Goal: Task Accomplishment & Management: Manage account settings

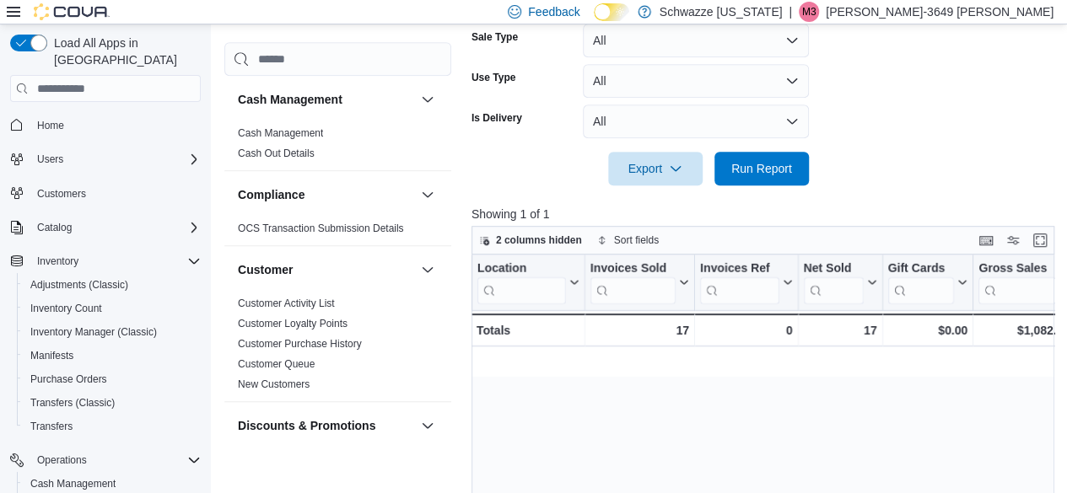
scroll to position [0, 1384]
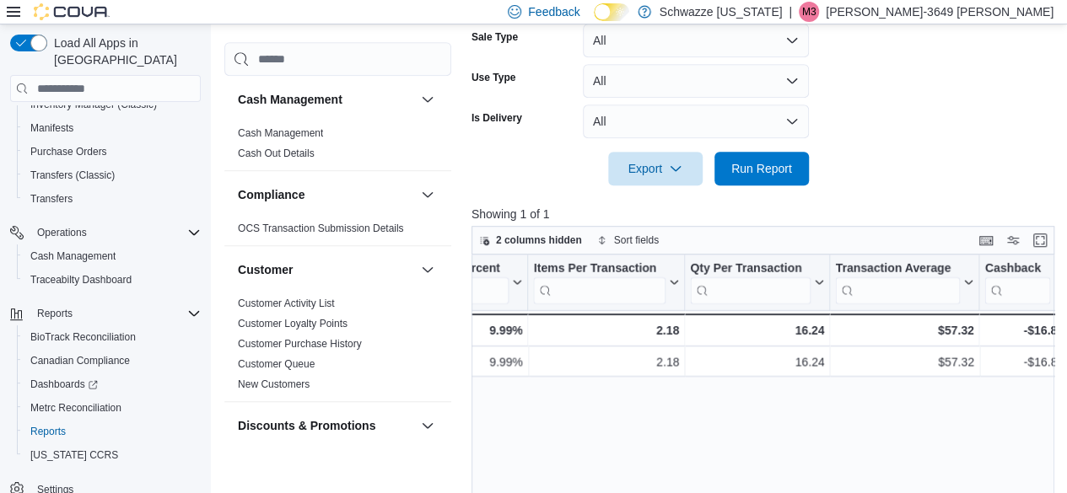
click at [817, 17] on span "M3" at bounding box center [809, 12] width 14 height 20
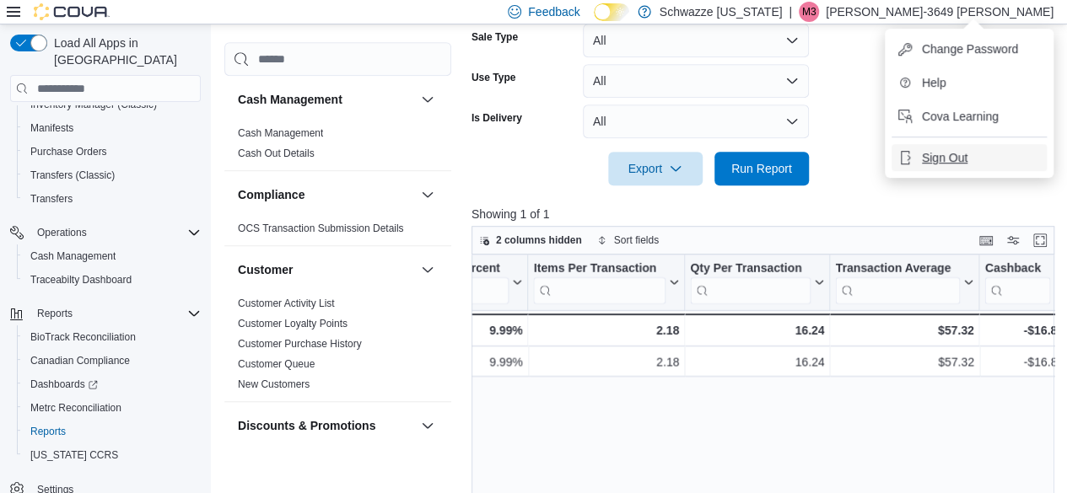
click at [931, 159] on span "Sign Out" at bounding box center [945, 157] width 46 height 17
